Goal: Find specific page/section

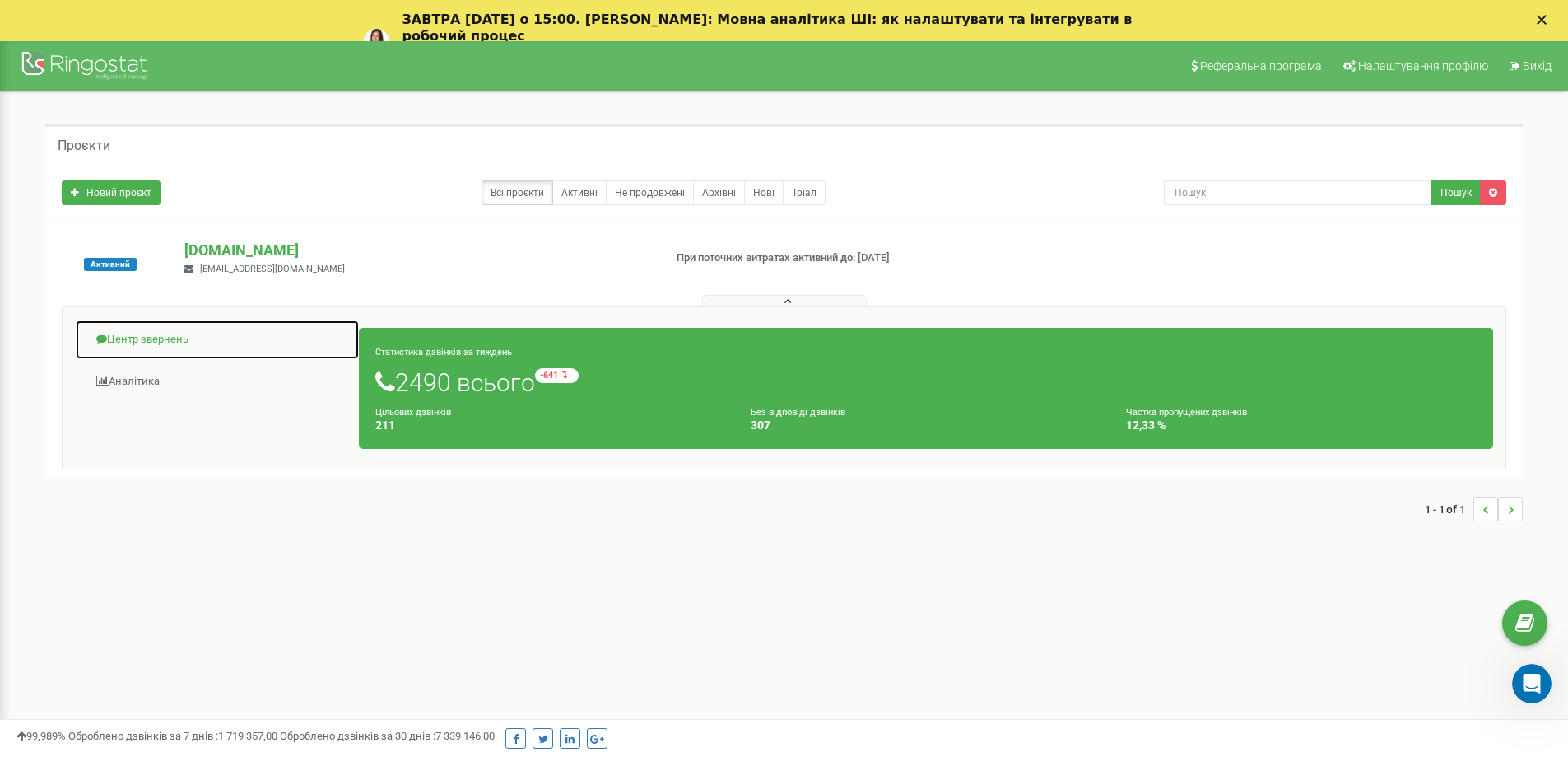
click at [153, 338] on link "Центр звернень" at bounding box center [217, 339] width 284 height 40
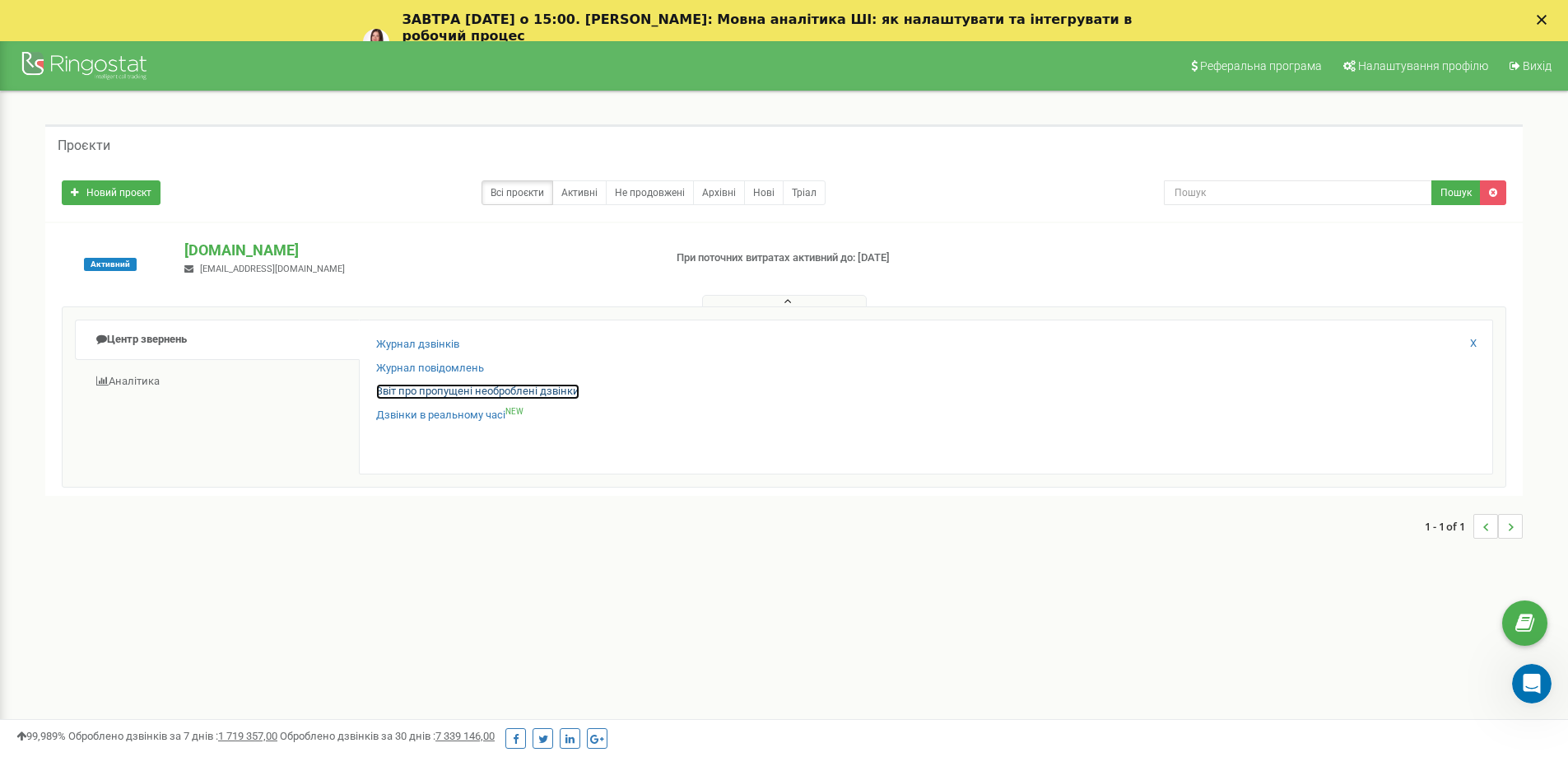
click at [482, 385] on link "Звіт про пропущені необроблені дзвінки" at bounding box center [477, 392] width 204 height 16
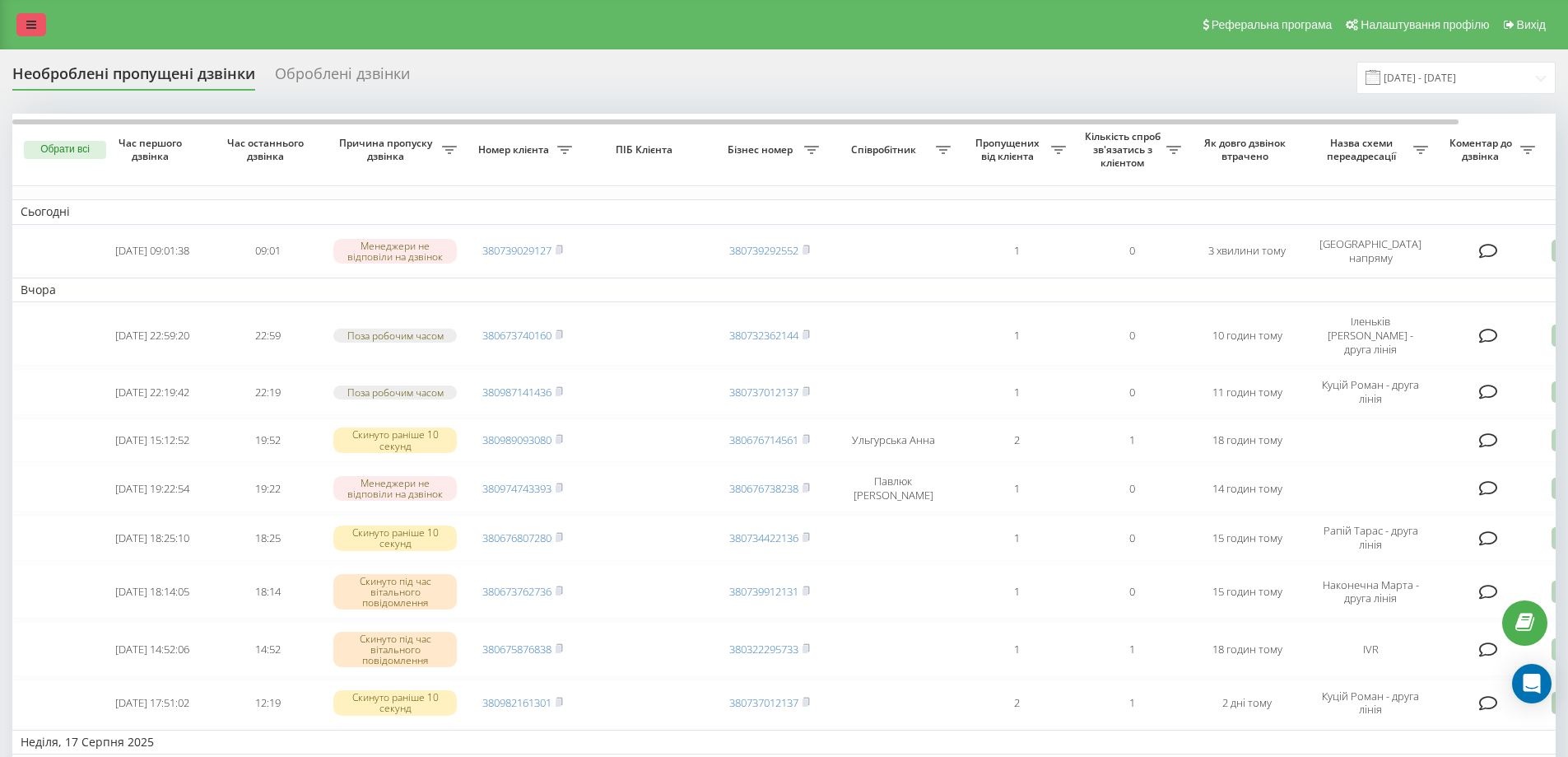
click at [29, 22] on icon at bounding box center [30, 24] width 10 height 11
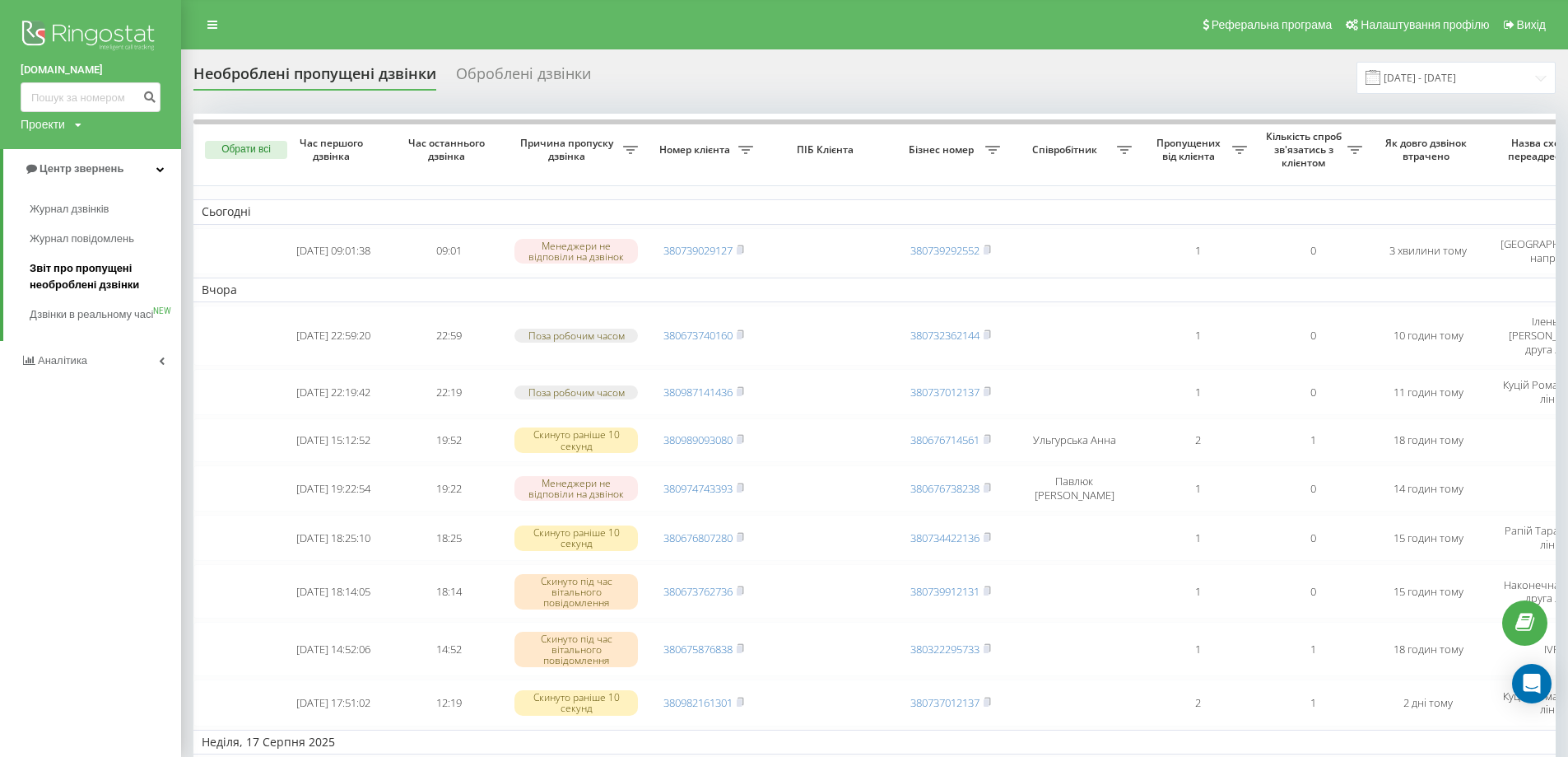
click at [99, 273] on span "Звіт про пропущені необроблені дзвінки" at bounding box center [101, 277] width 143 height 33
